Goal: Find specific page/section: Find specific page/section

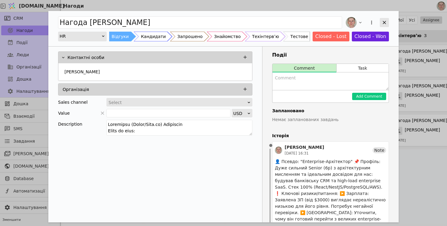
click at [387, 20] on div "Add Opportunity" at bounding box center [383, 22] width 9 height 9
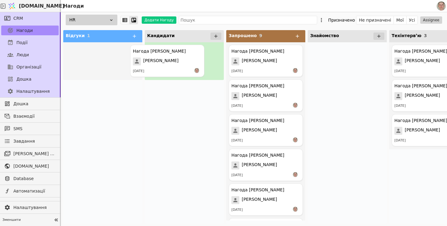
drag, startPoint x: 103, startPoint y: 60, endPoint x: 178, endPoint y: 60, distance: 74.4
drag, startPoint x: 94, startPoint y: 68, endPoint x: 166, endPoint y: 67, distance: 71.7
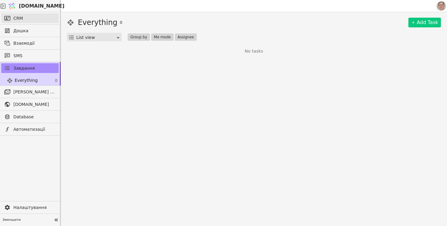
click at [39, 19] on link "CRM" at bounding box center [29, 18] width 57 height 10
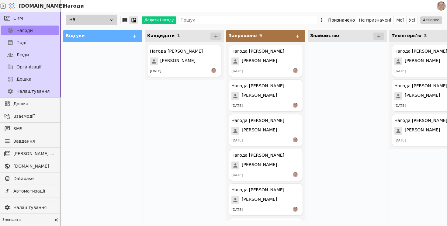
click at [97, 22] on div "HR" at bounding box center [92, 20] width 52 height 11
click at [148, 78] on div "Нагода Кирил Дорогокупля Кирил Дорогокупля 20.08.2025" at bounding box center [184, 61] width 79 height 38
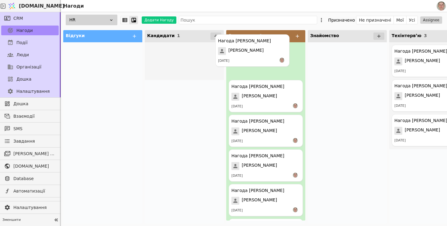
drag, startPoint x: 180, startPoint y: 61, endPoint x: 252, endPoint y: 50, distance: 72.8
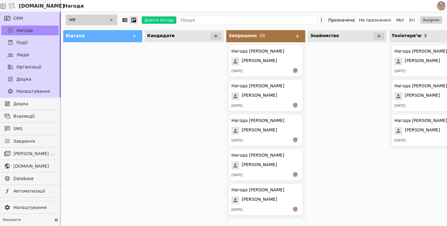
click at [131, 80] on div at bounding box center [102, 132] width 79 height 181
